Goal: Information Seeking & Learning: Learn about a topic

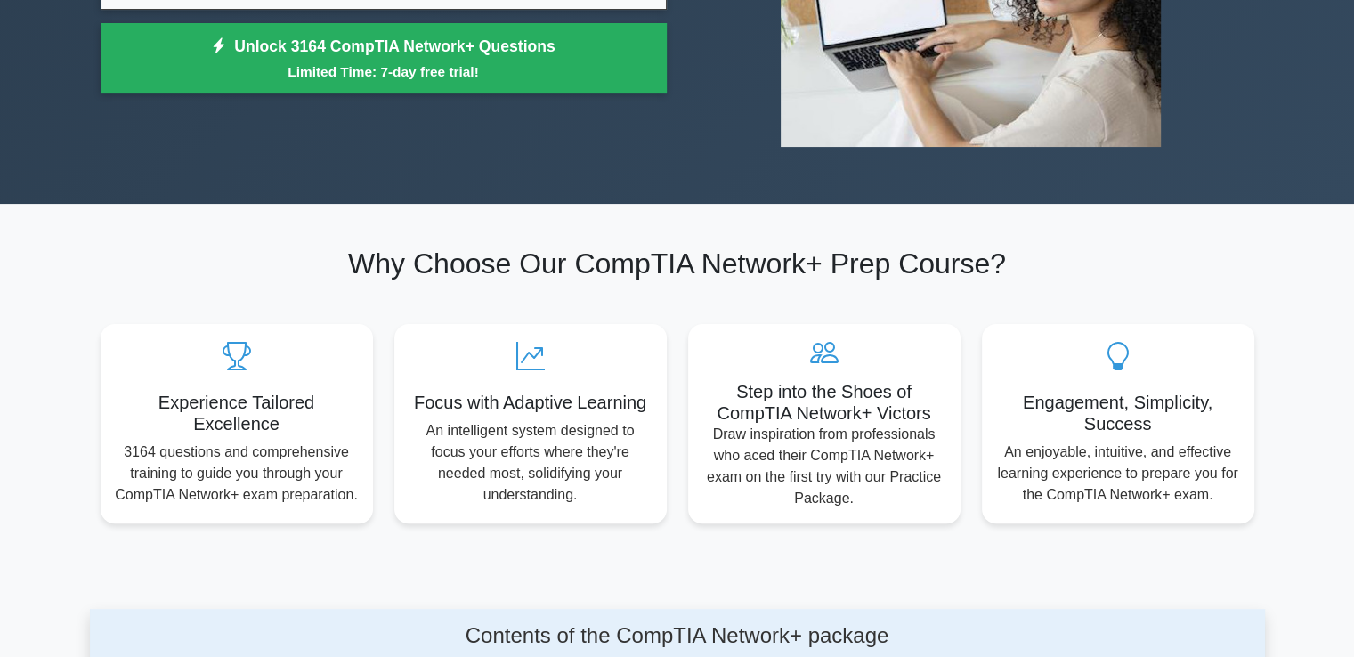
scroll to position [801, 0]
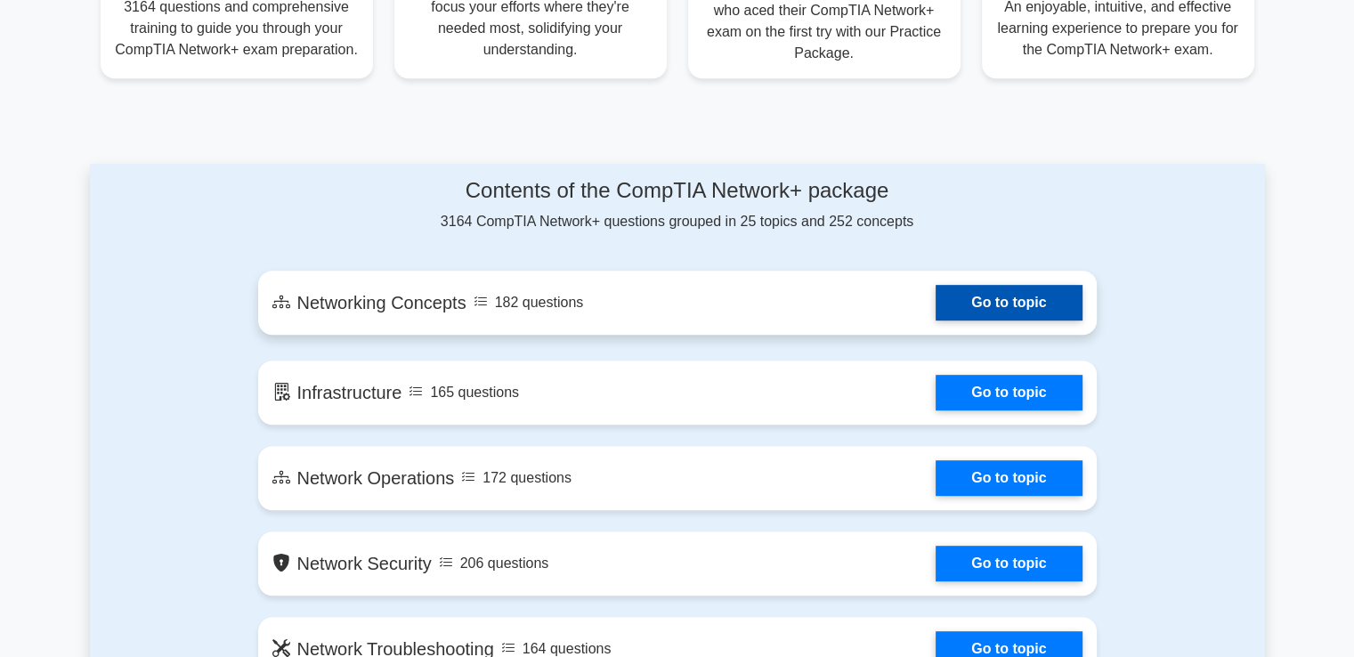
click at [1011, 295] on link "Go to topic" at bounding box center [1009, 303] width 146 height 36
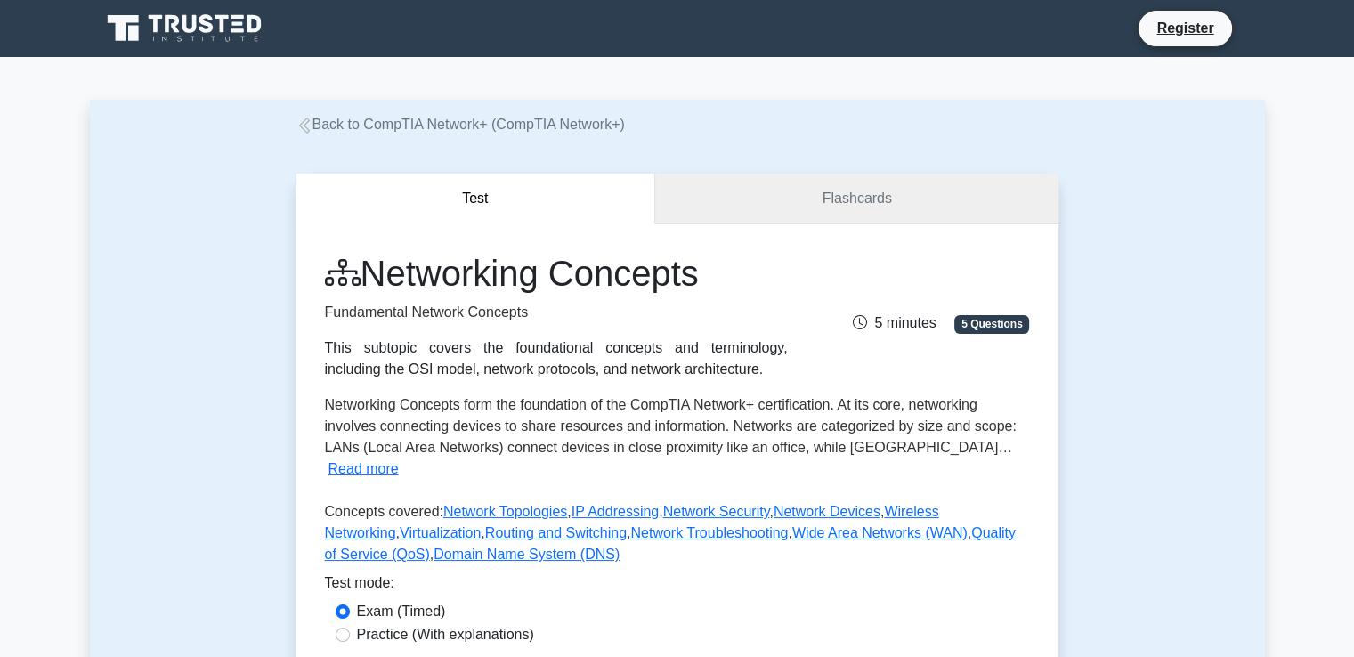
click at [884, 200] on link "Flashcards" at bounding box center [856, 199] width 402 height 51
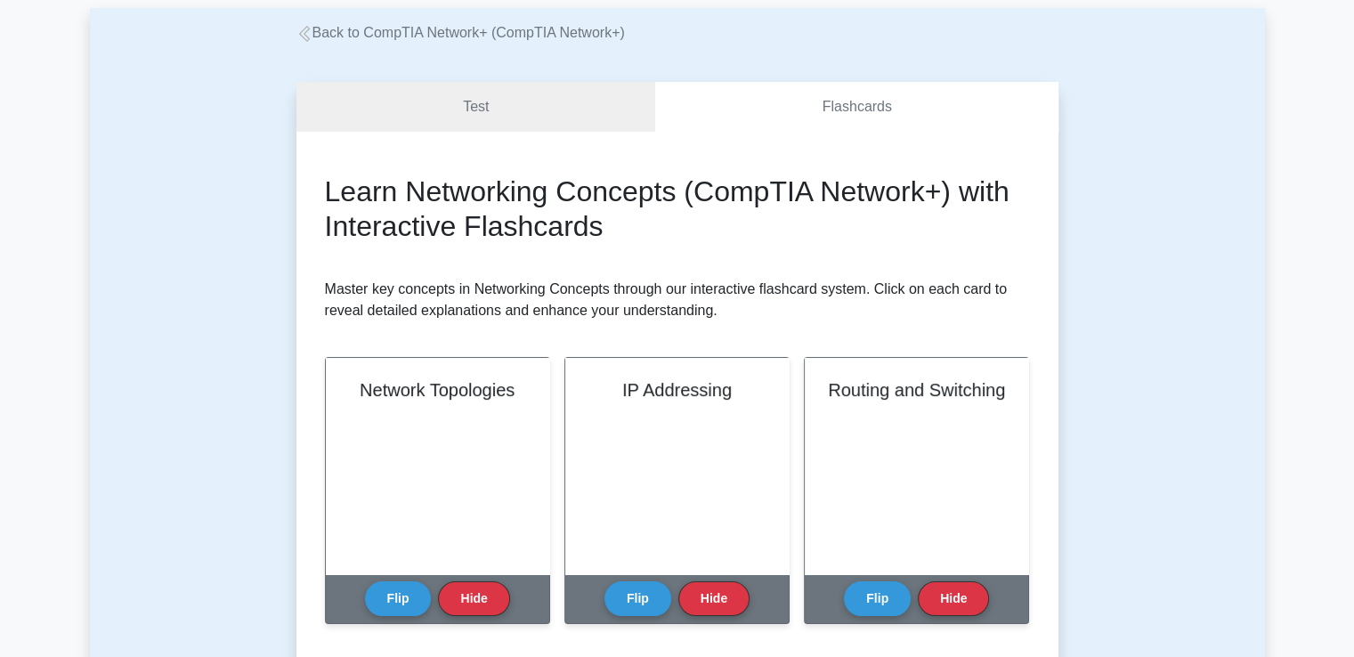
scroll to position [445, 0]
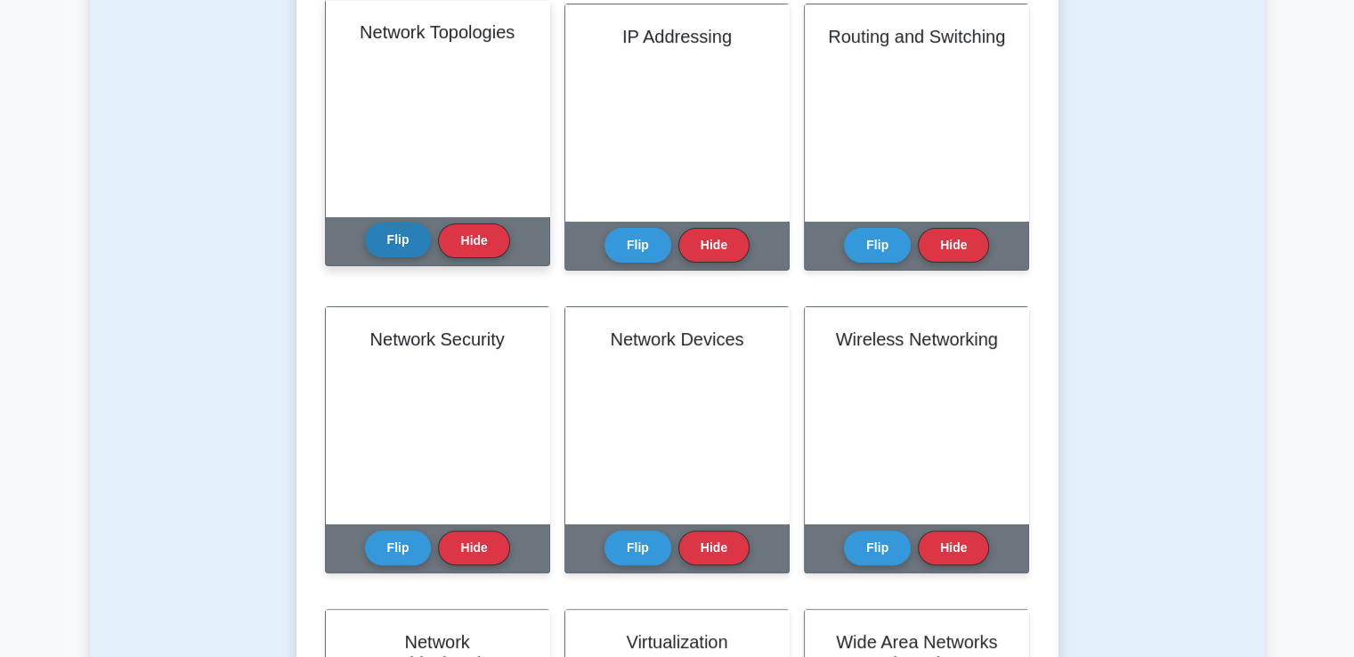
click at [407, 231] on button "Flip" at bounding box center [398, 240] width 67 height 35
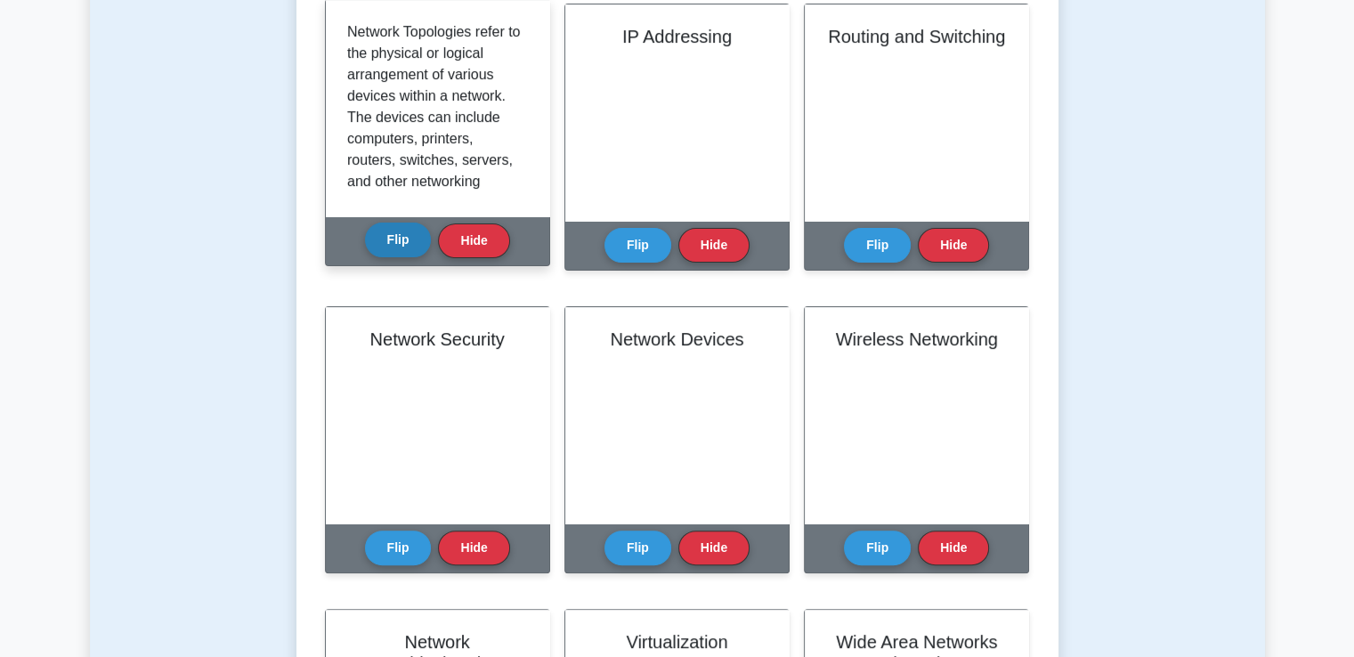
click at [407, 231] on button "Flip" at bounding box center [398, 240] width 67 height 35
